Goal: Task Accomplishment & Management: Use online tool/utility

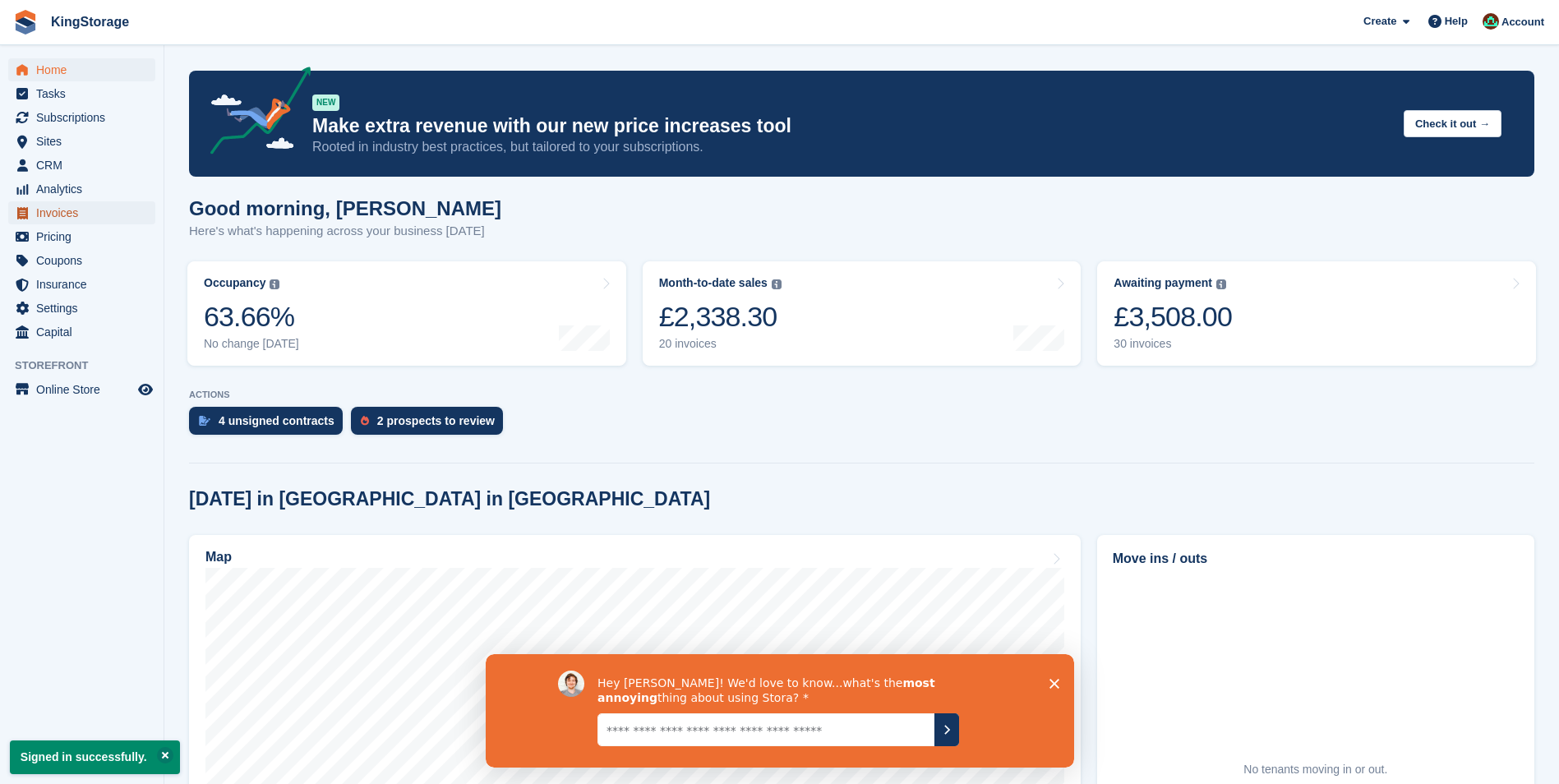
click at [60, 214] on span "Invoices" at bounding box center [85, 213] width 99 height 23
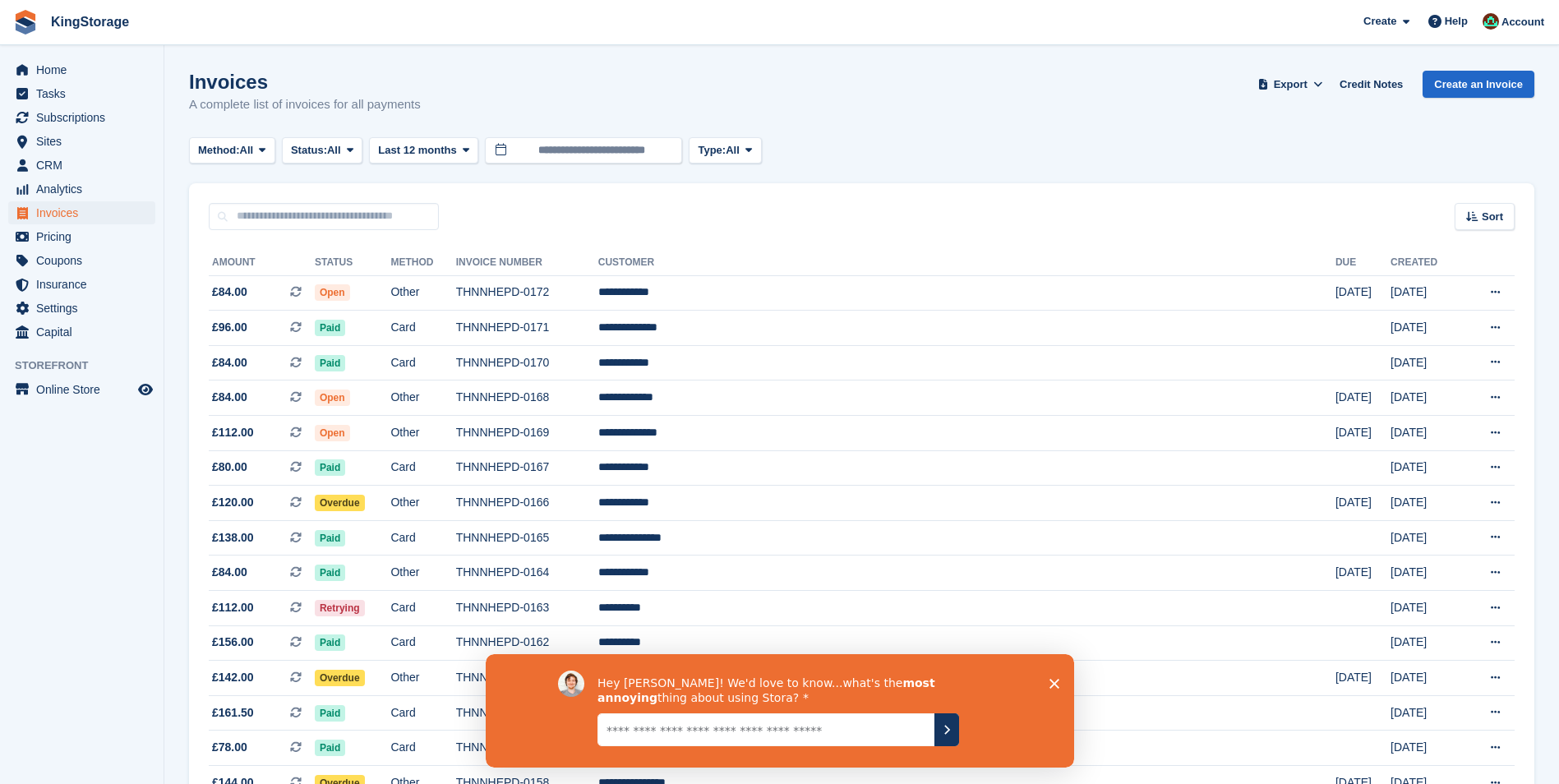
click at [1055, 681] on polygon "Close survey" at bounding box center [1053, 682] width 10 height 10
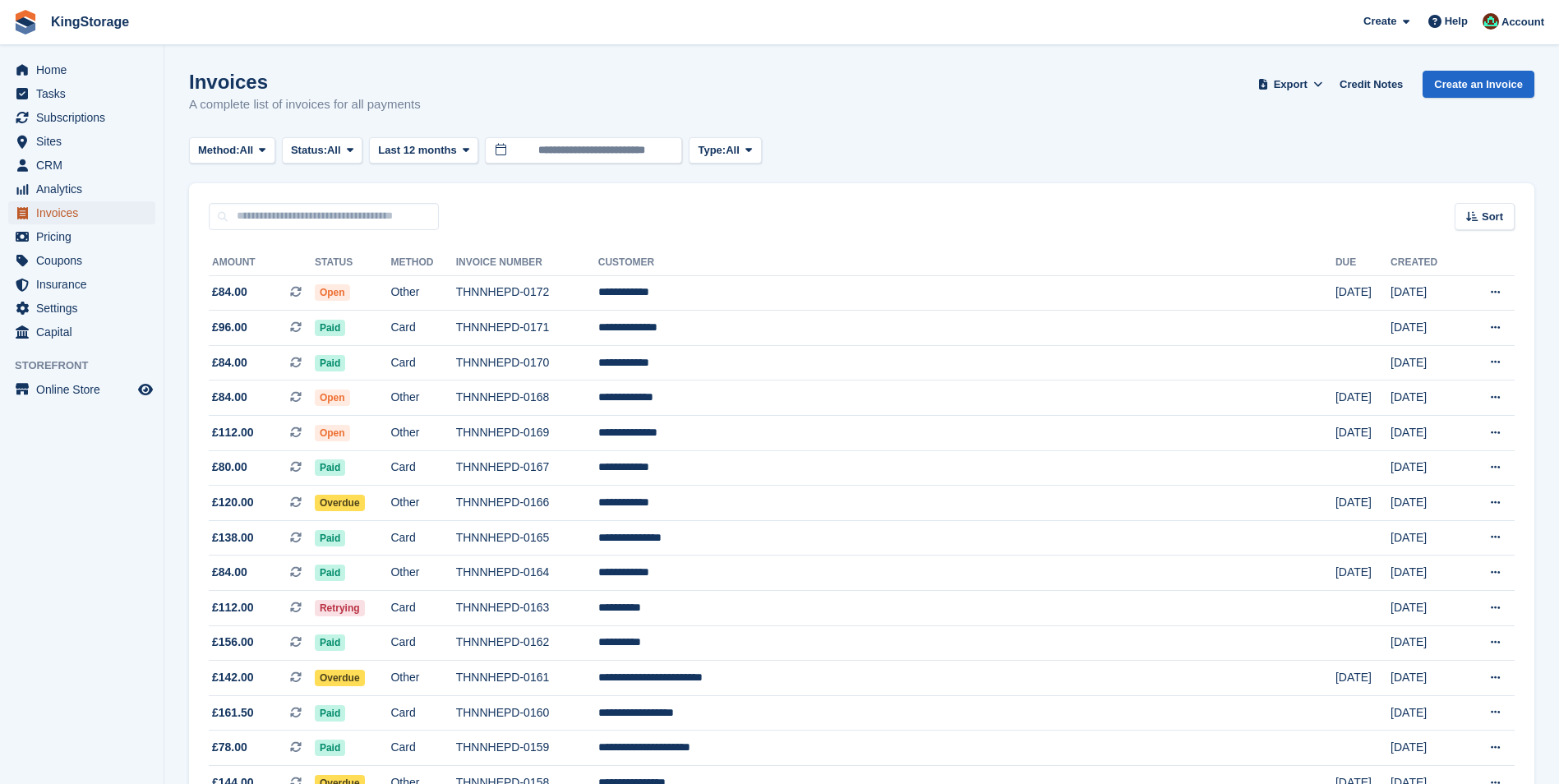
click at [71, 212] on span "Invoices" at bounding box center [85, 213] width 99 height 23
click at [60, 121] on span "Subscriptions" at bounding box center [85, 117] width 99 height 23
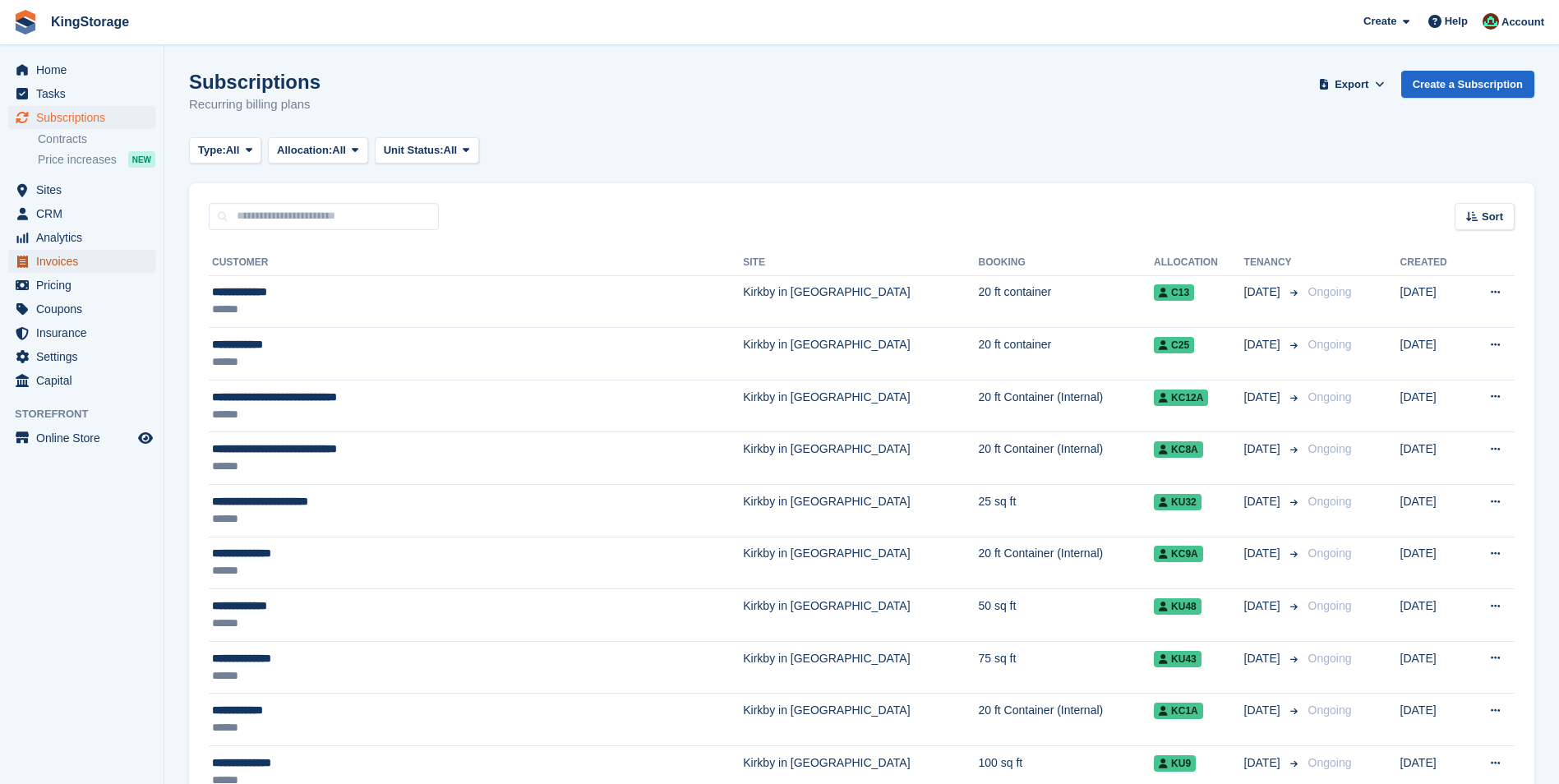
click at [47, 256] on span "Invoices" at bounding box center [85, 261] width 99 height 23
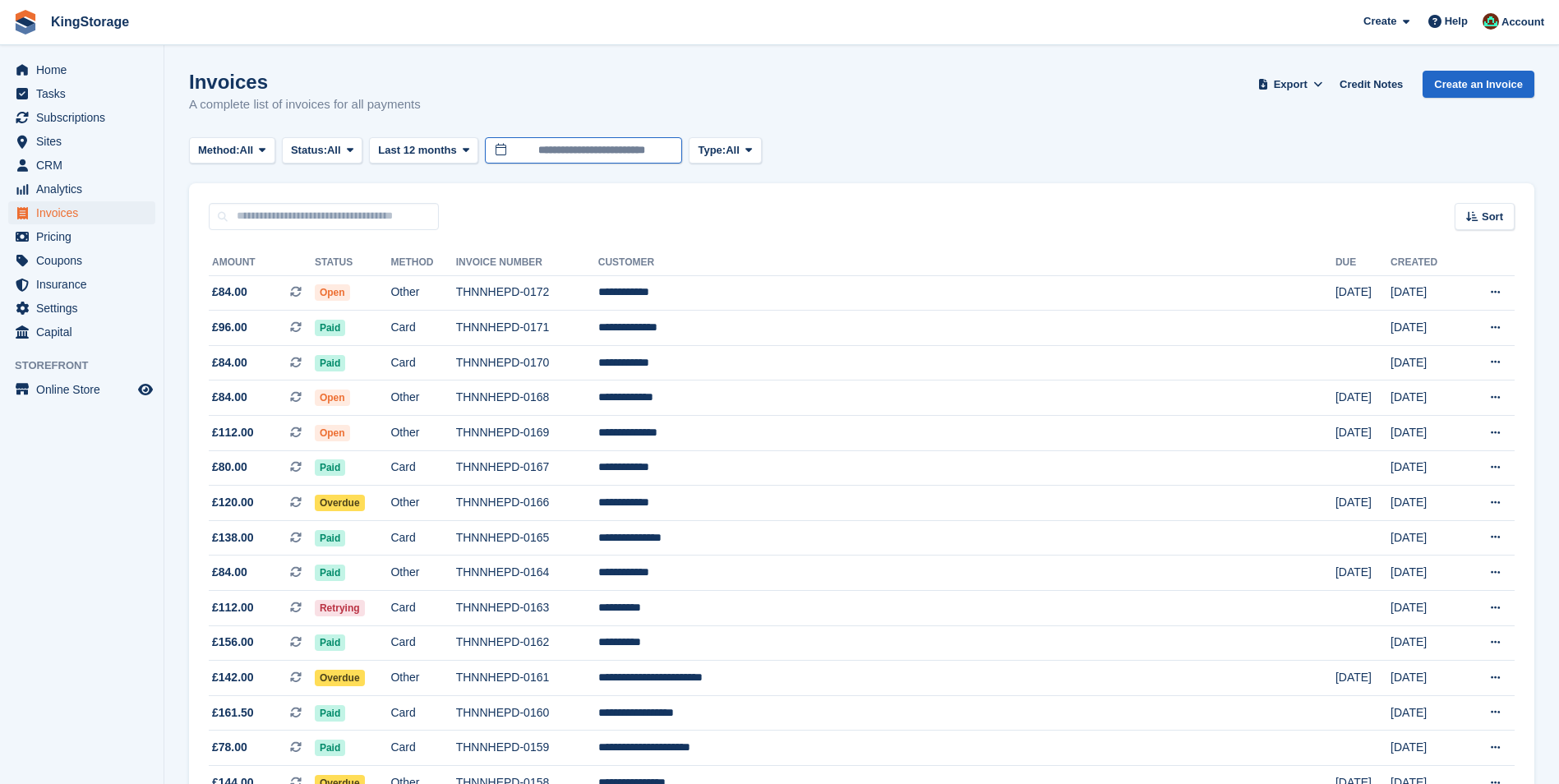
click at [574, 144] on input "**********" at bounding box center [583, 150] width 197 height 27
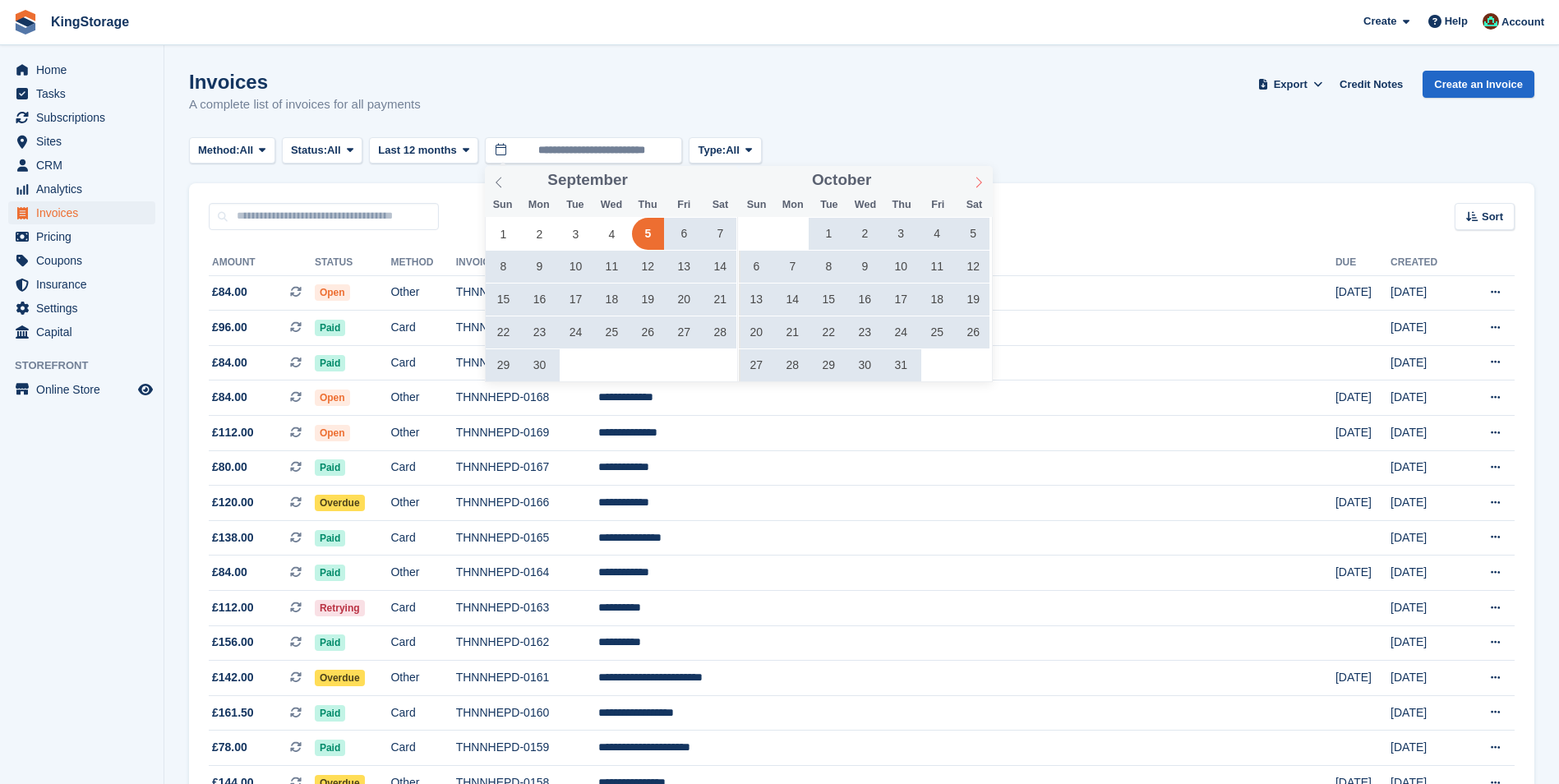
click at [971, 181] on span at bounding box center [979, 180] width 28 height 28
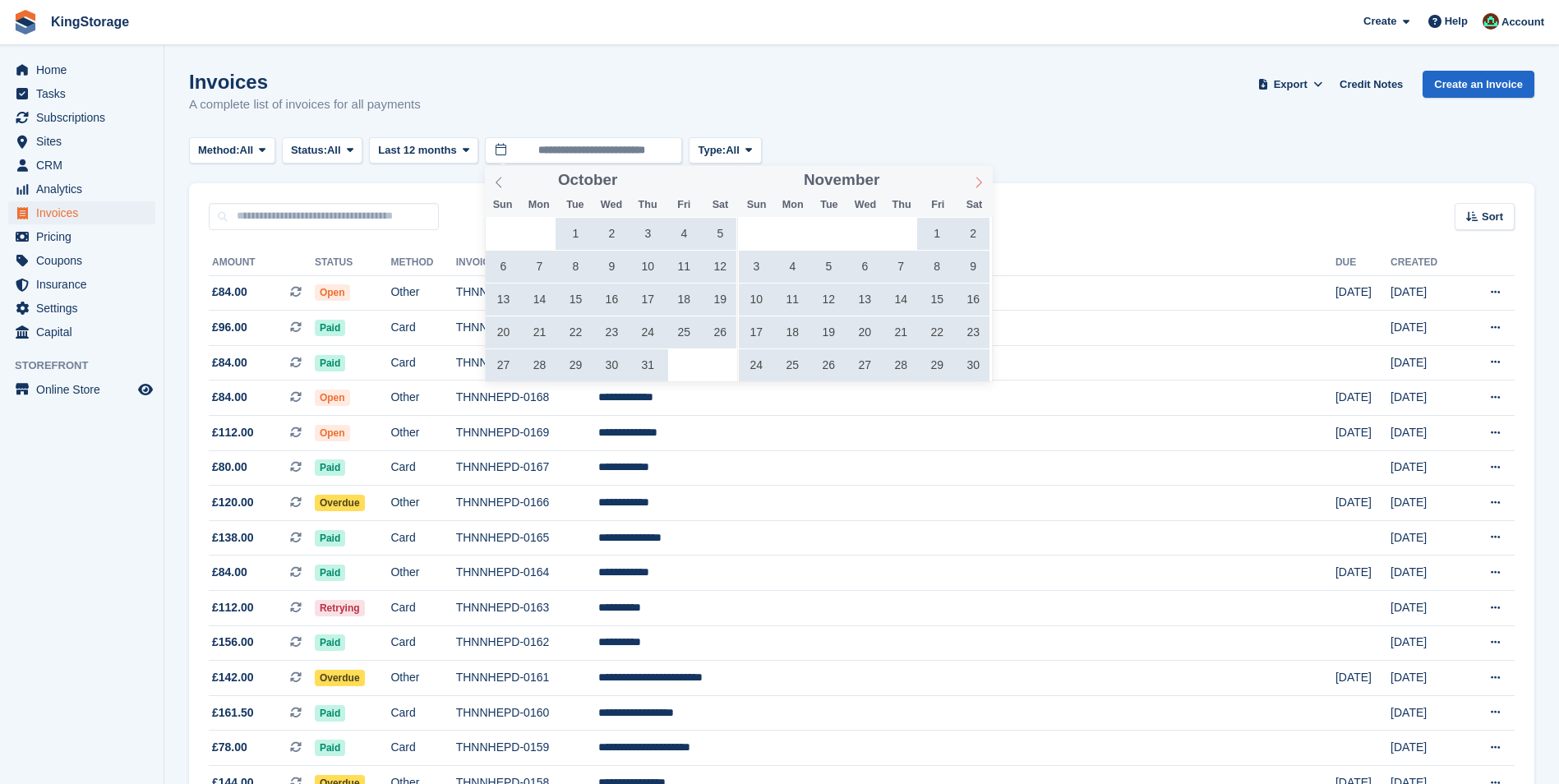
click at [972, 181] on span at bounding box center [979, 180] width 28 height 28
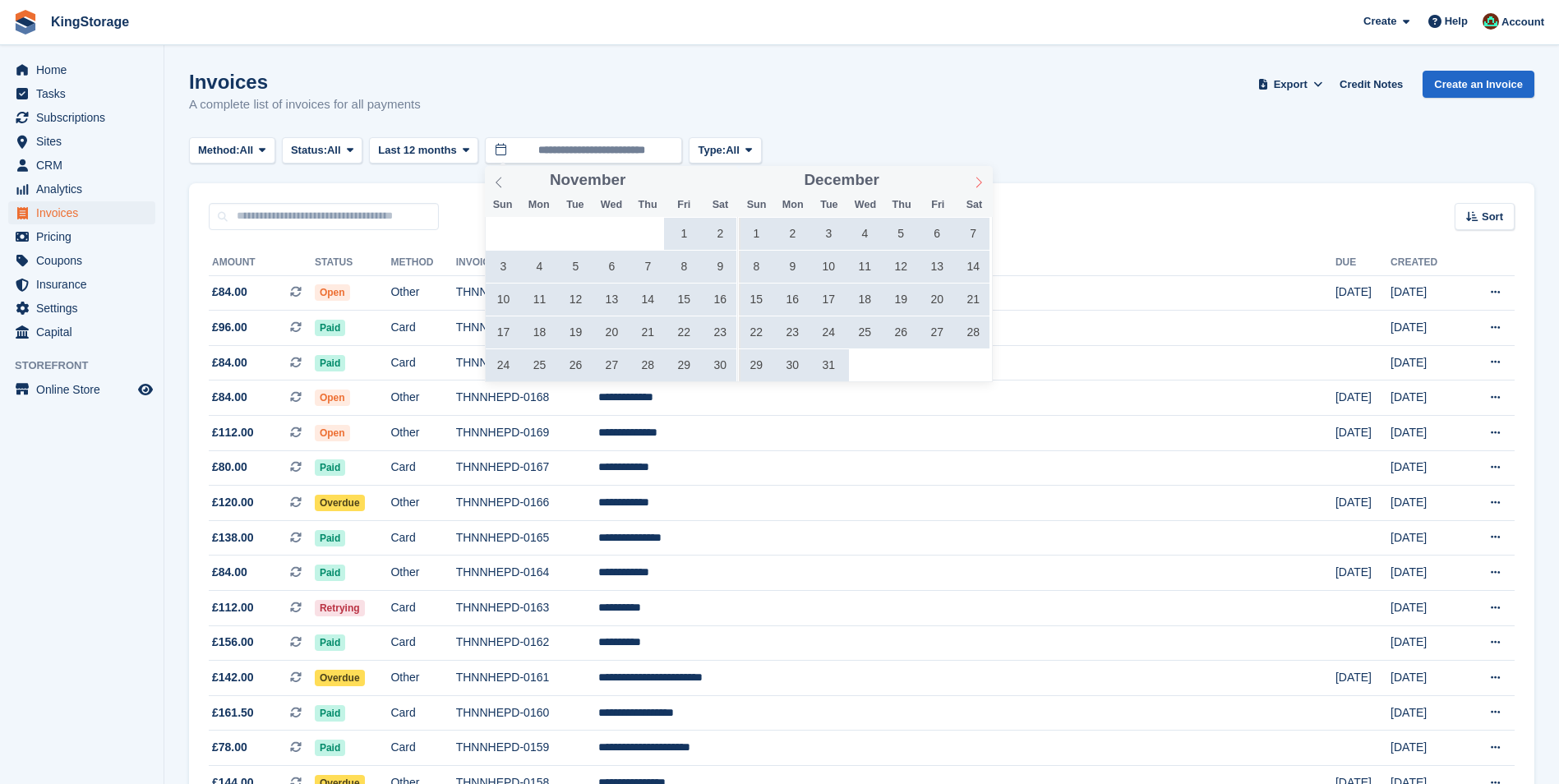
click at [972, 181] on span at bounding box center [979, 180] width 28 height 28
type input "****"
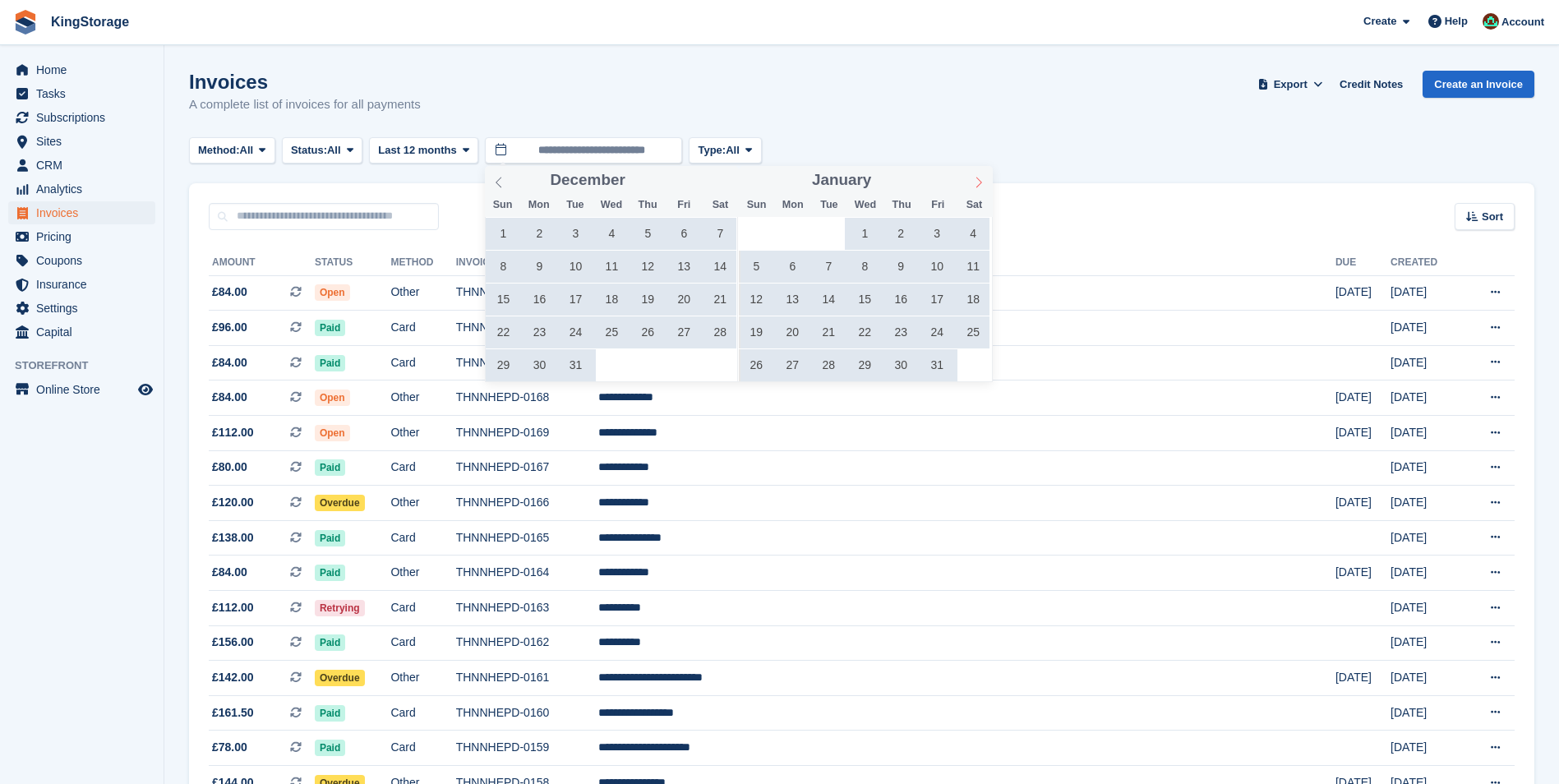
click at [972, 181] on span at bounding box center [979, 180] width 28 height 28
type input "****"
click at [972, 181] on span at bounding box center [979, 180] width 28 height 28
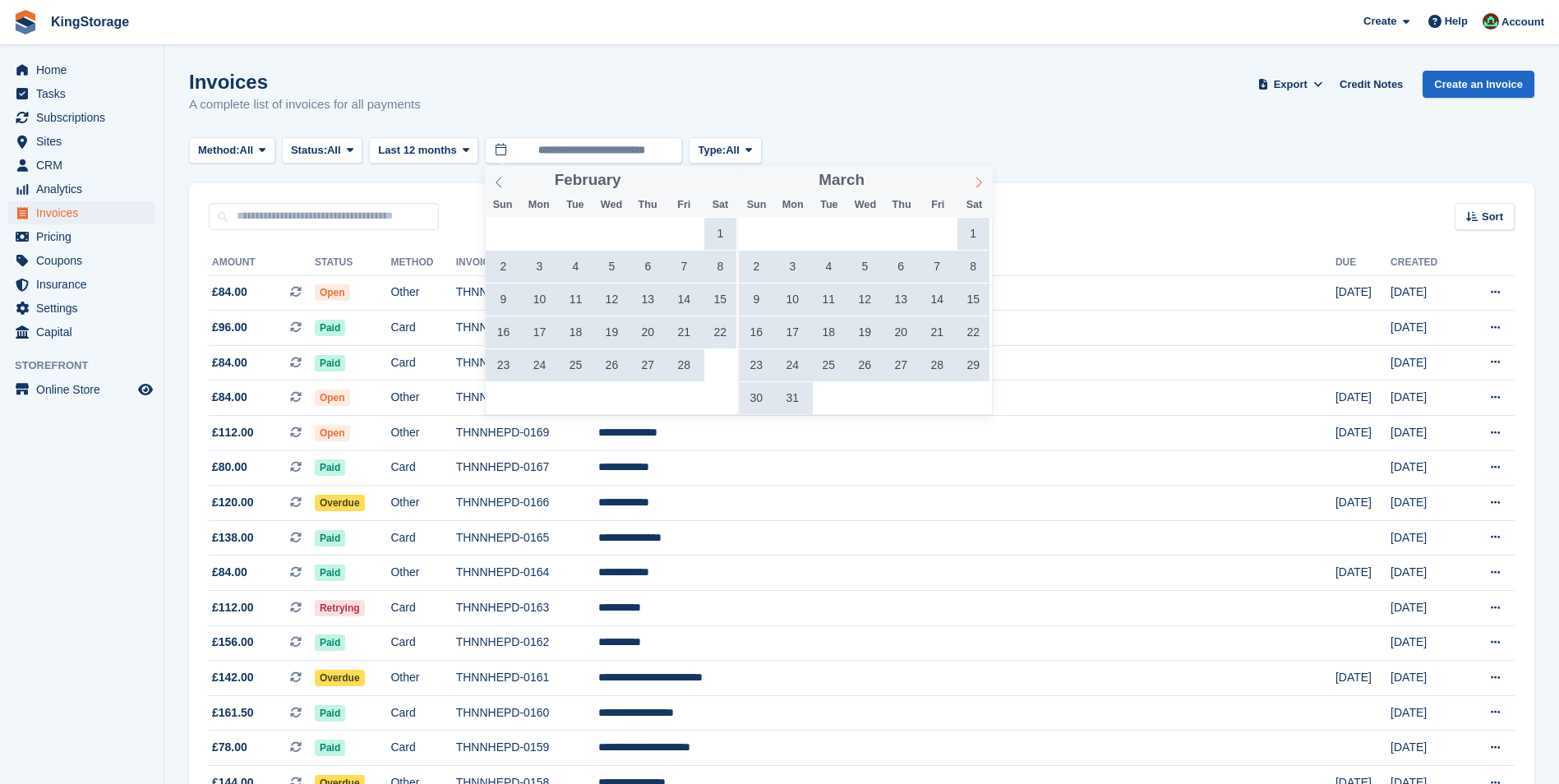
click at [972, 181] on span at bounding box center [979, 180] width 28 height 28
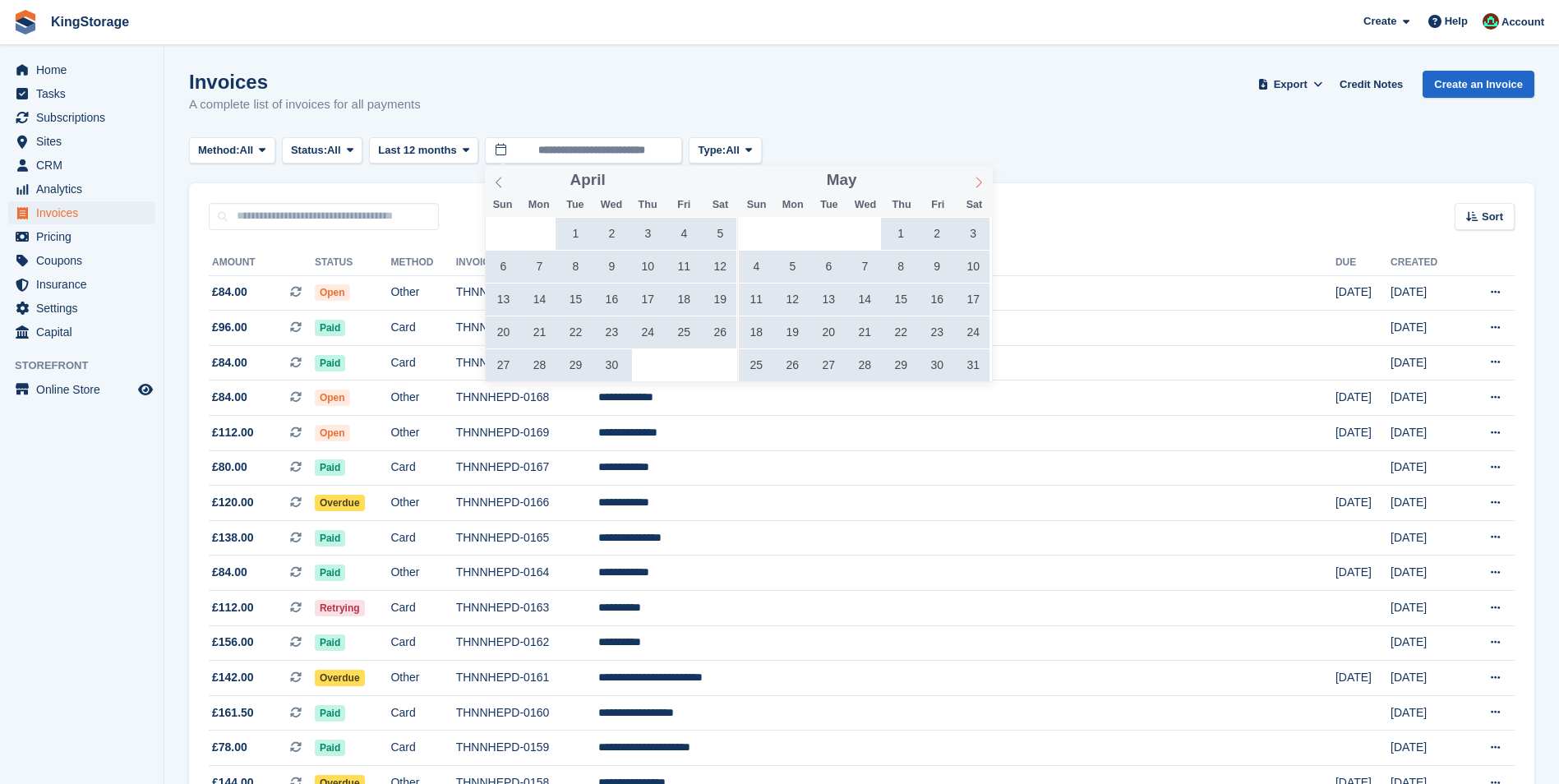
click at [972, 181] on span at bounding box center [979, 180] width 28 height 28
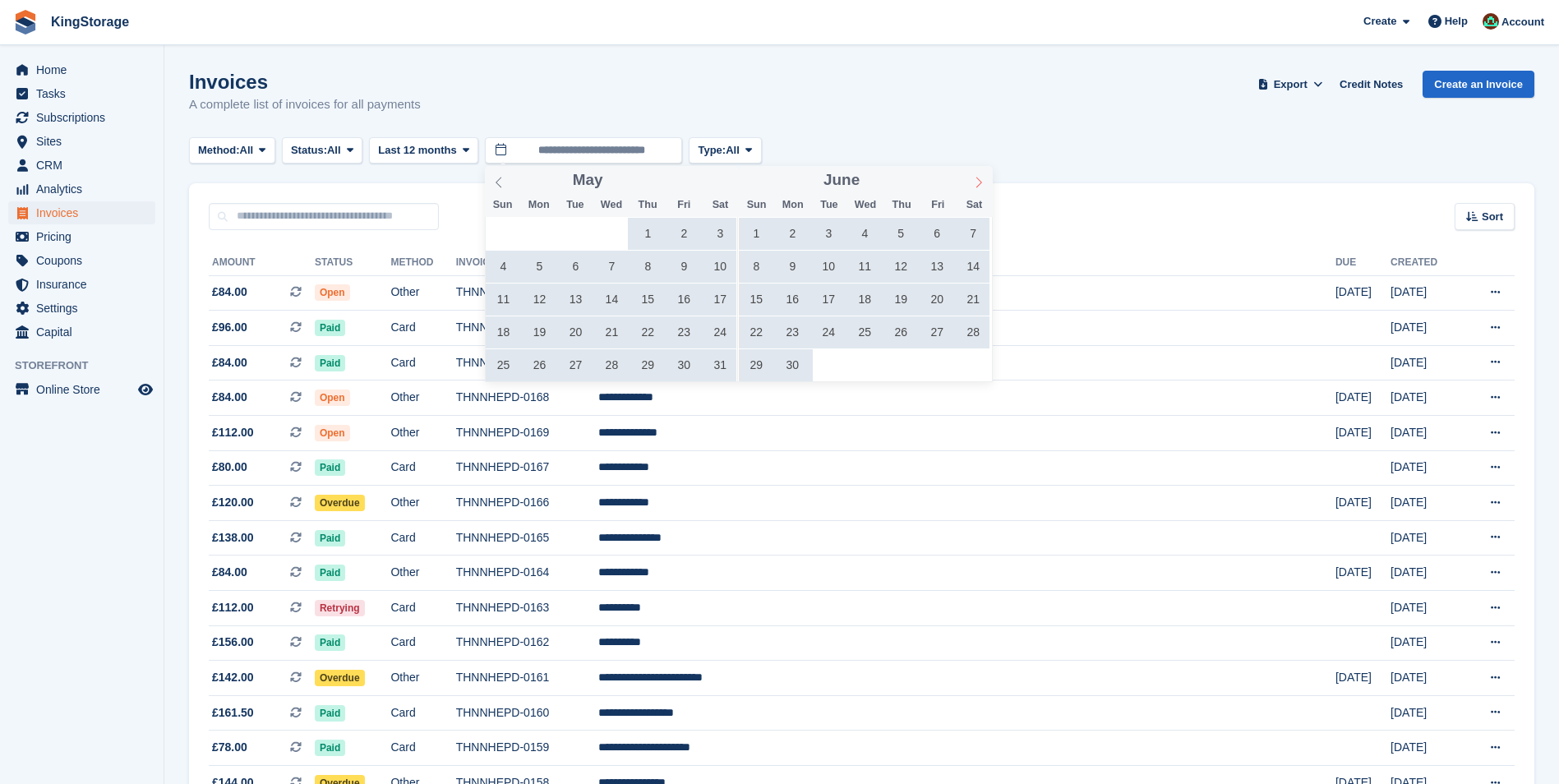
click at [972, 181] on span at bounding box center [979, 180] width 28 height 28
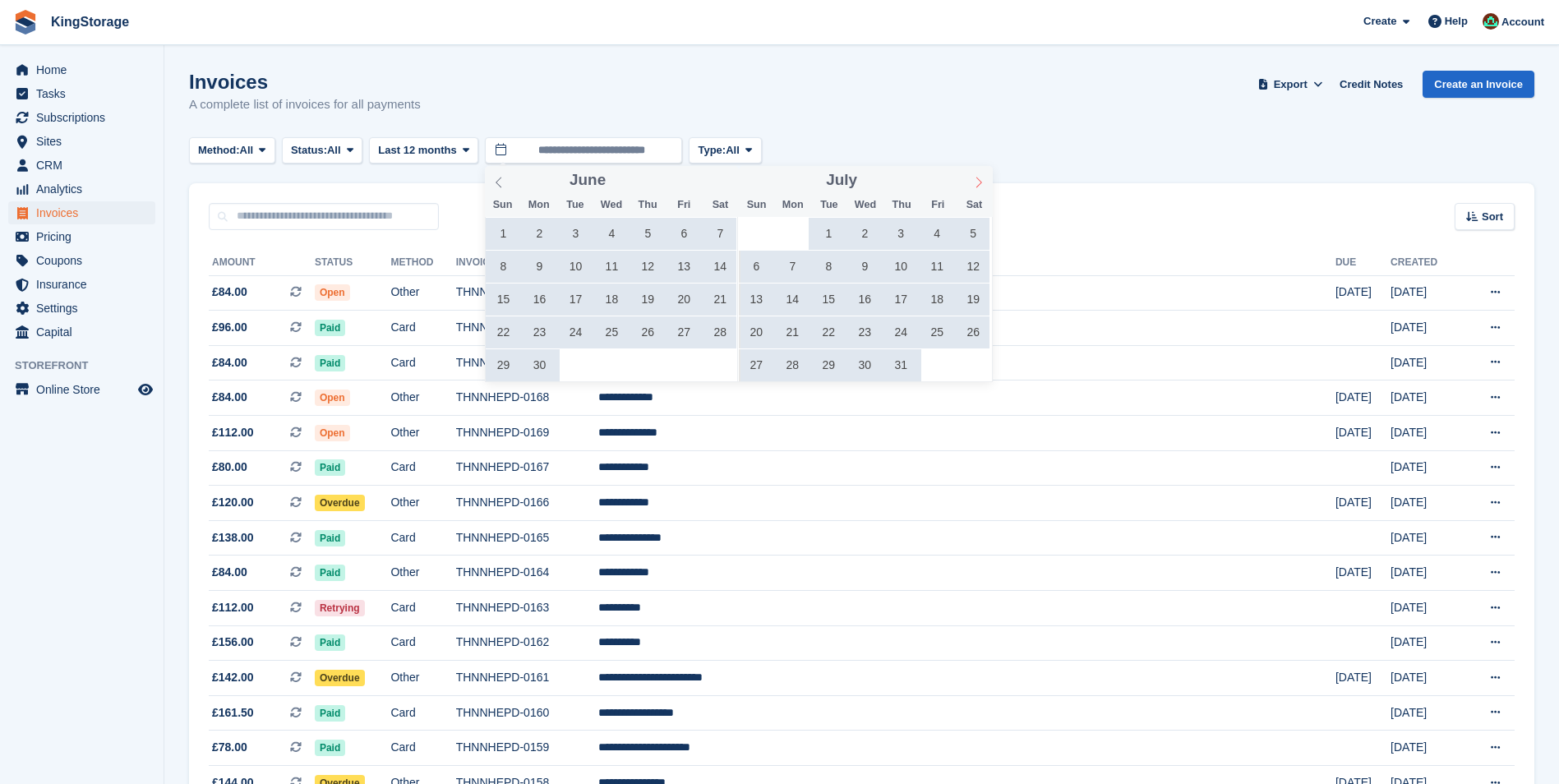
click at [972, 181] on span at bounding box center [979, 180] width 28 height 28
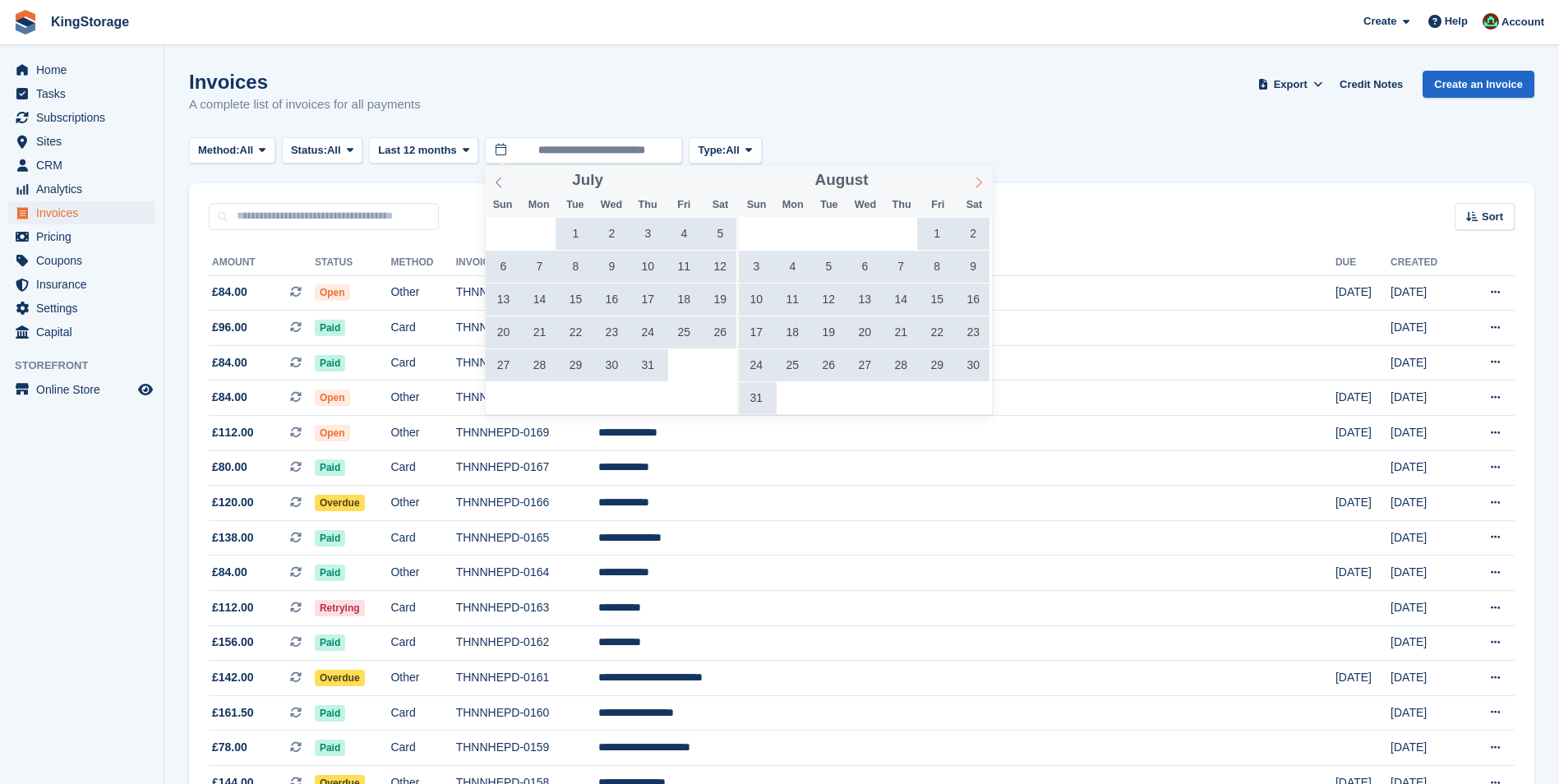
click at [972, 181] on span at bounding box center [979, 180] width 28 height 28
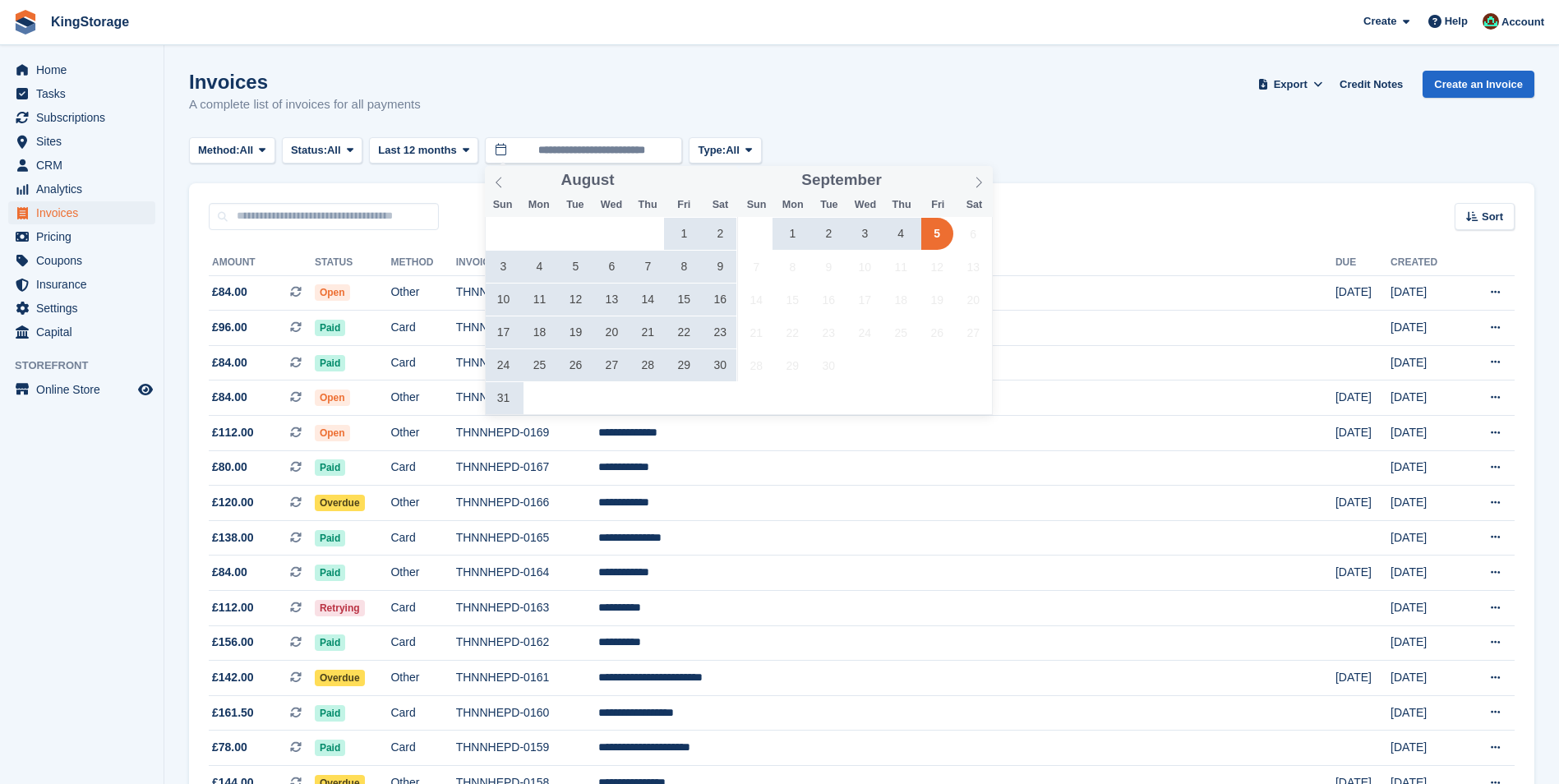
drag, startPoint x: 972, startPoint y: 181, endPoint x: 934, endPoint y: 234, distance: 65.2
click at [934, 234] on span "5" at bounding box center [937, 234] width 32 height 32
type input "**********"
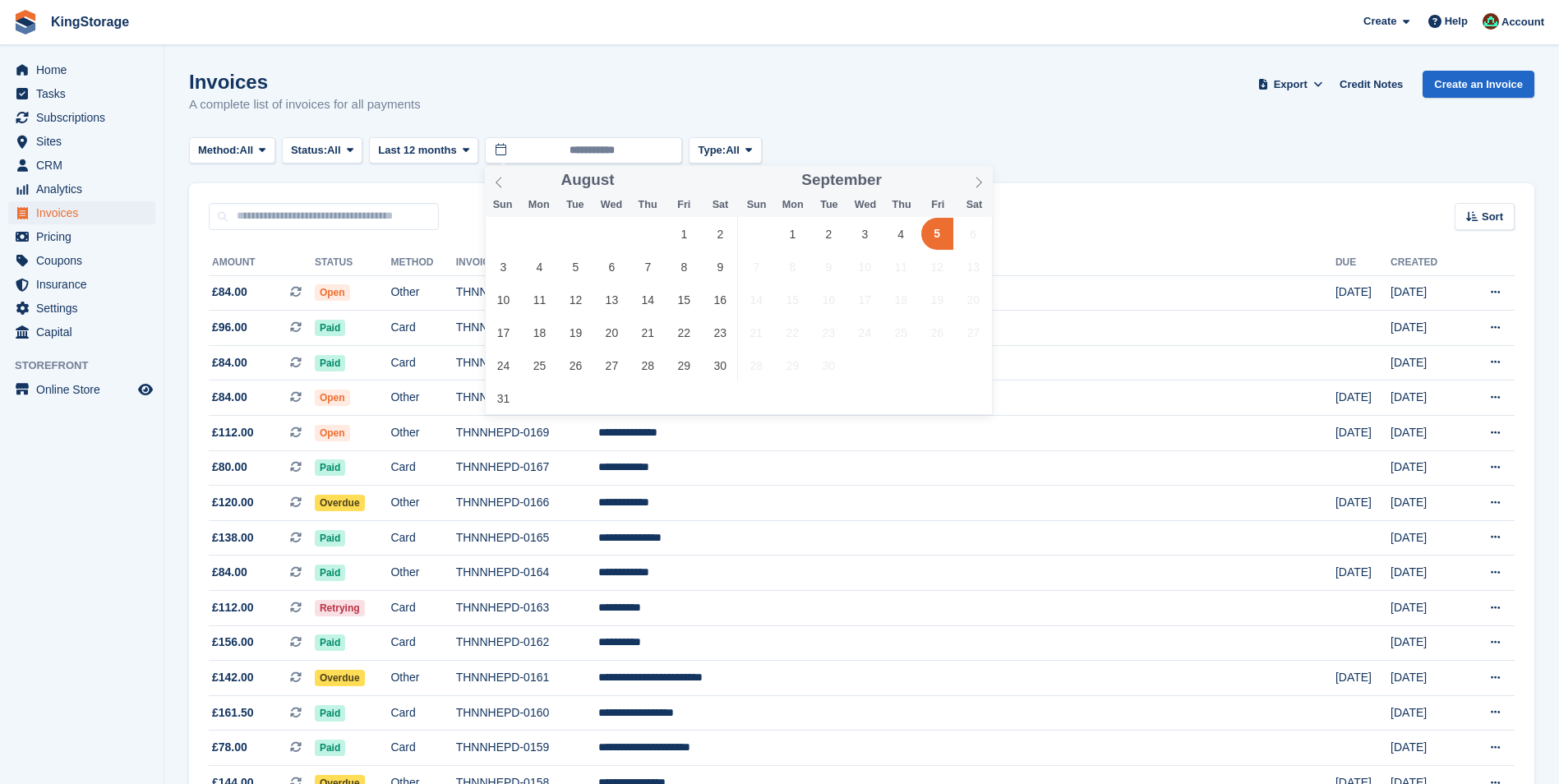
click at [934, 234] on span "5" at bounding box center [937, 234] width 32 height 32
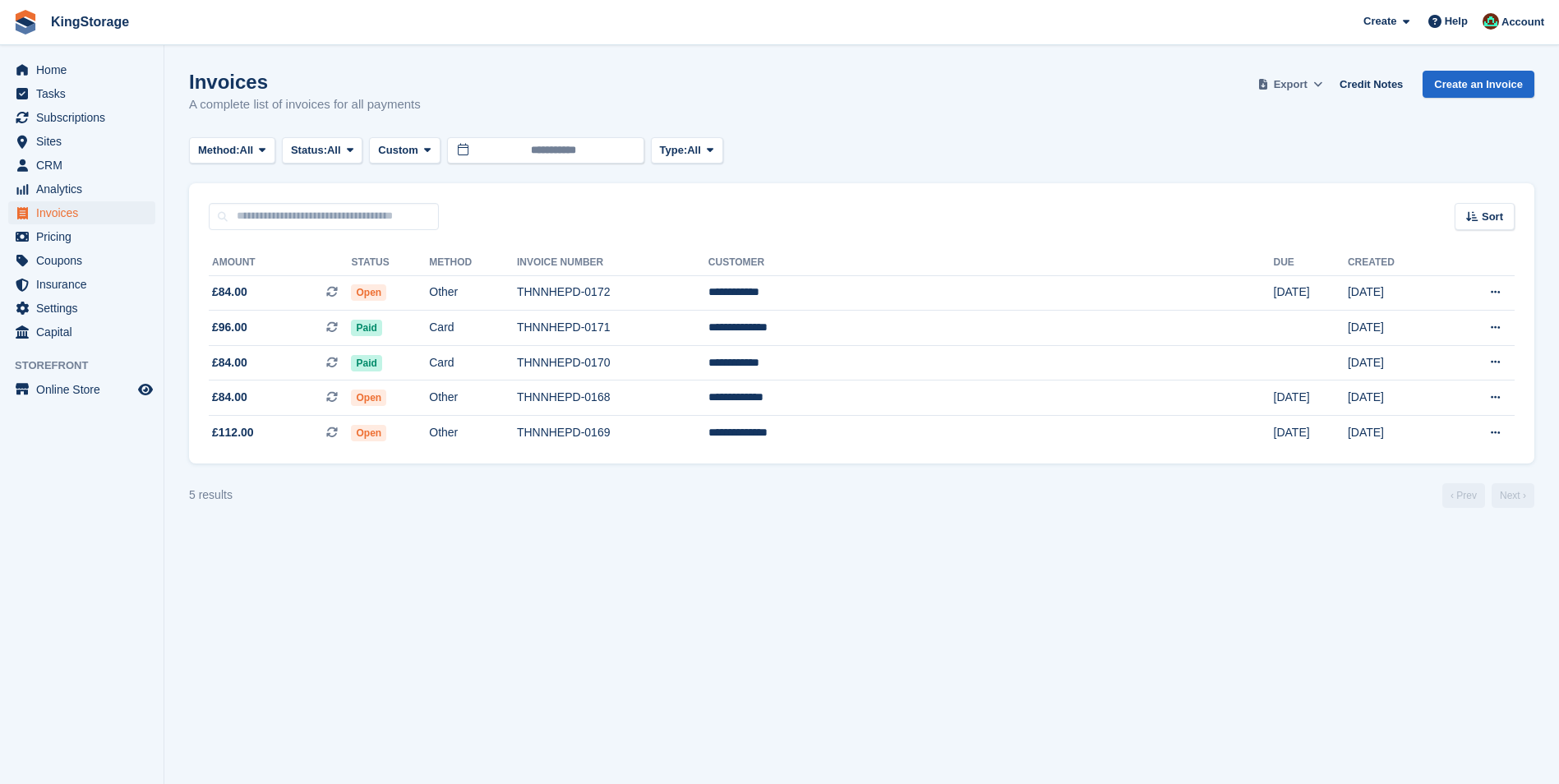
click at [1295, 81] on span "Export" at bounding box center [1290, 84] width 33 height 17
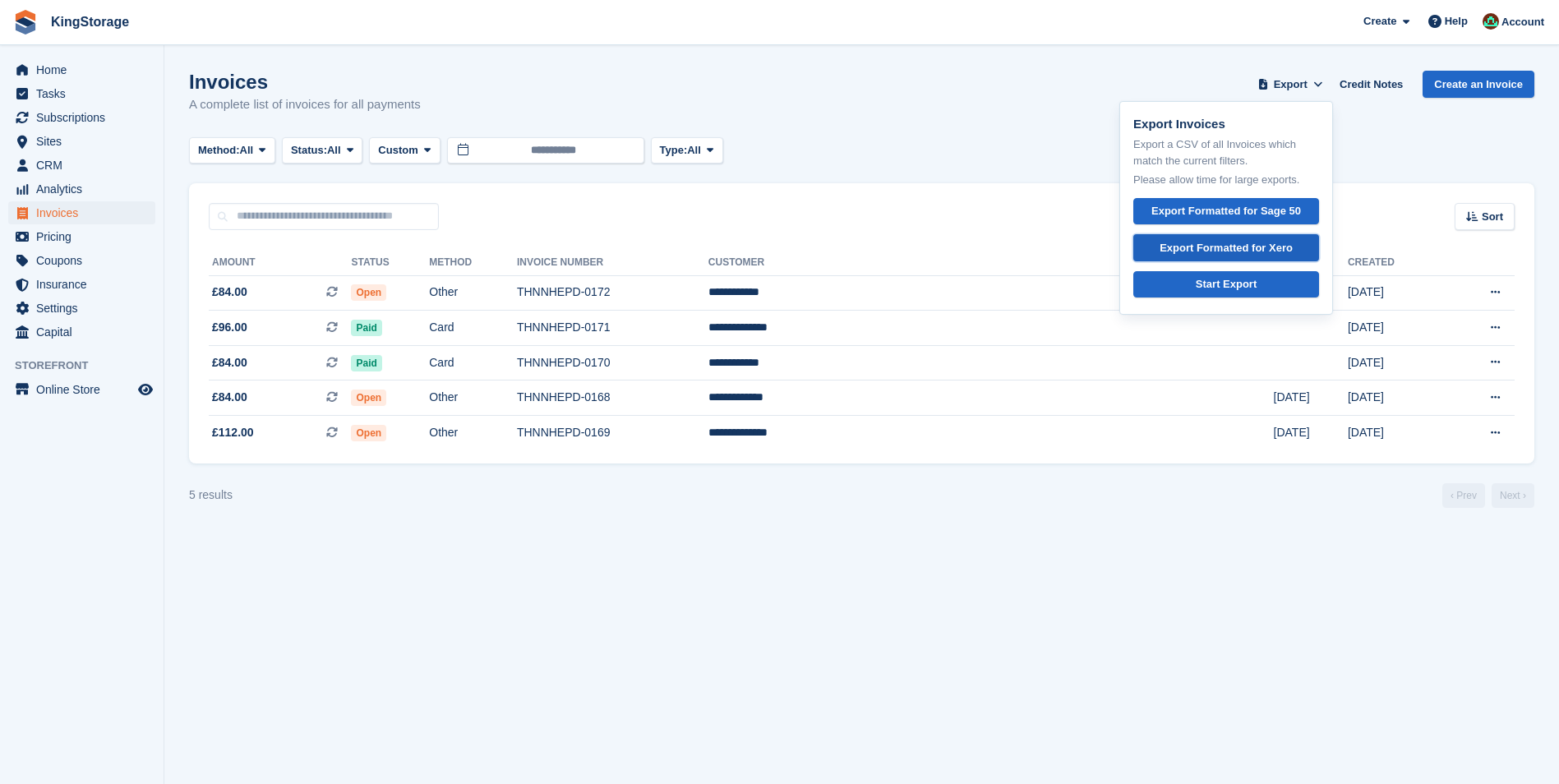
click at [1228, 255] on div "Export Formatted for Xero" at bounding box center [1226, 248] width 133 height 17
click at [63, 209] on span "Invoices" at bounding box center [85, 213] width 99 height 23
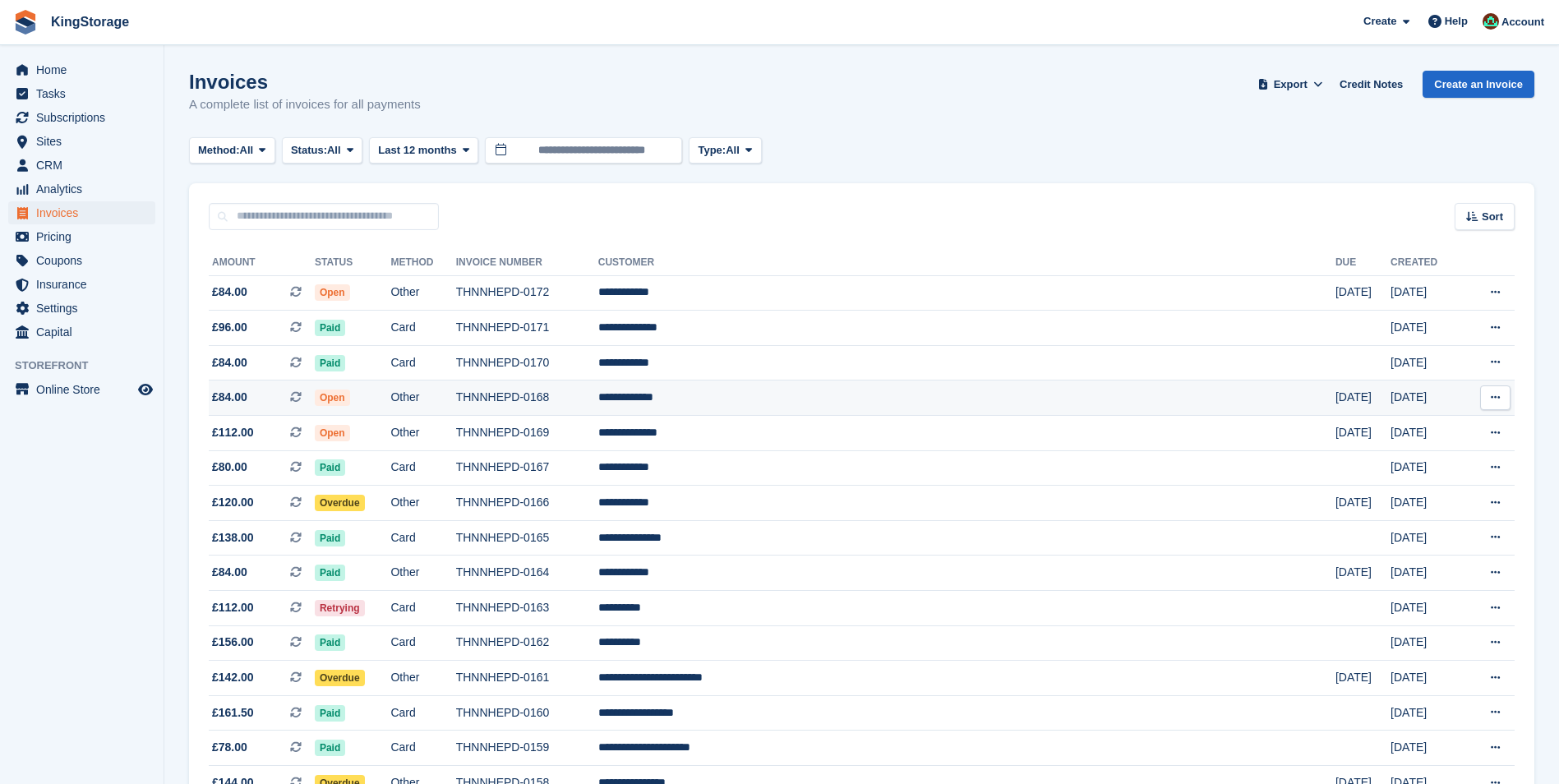
click at [598, 402] on td "THNNHEPD-0168" at bounding box center [527, 398] width 142 height 35
